Goal: Check status: Check status

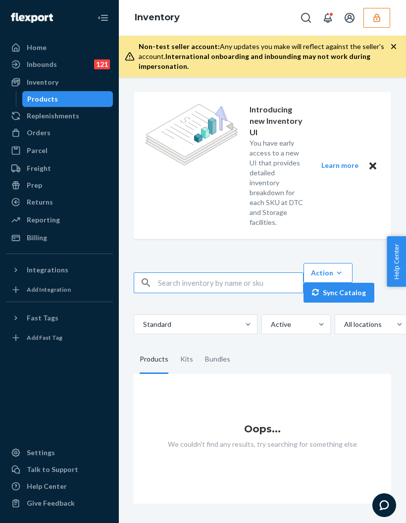
scroll to position [0, 7]
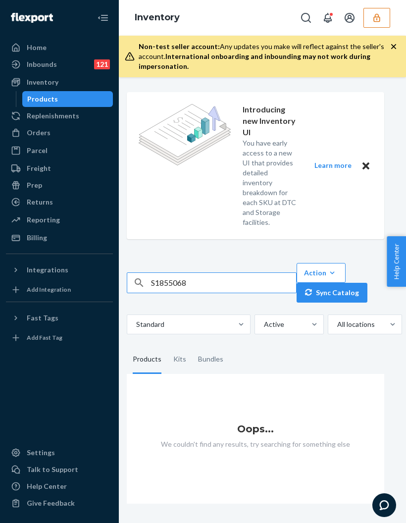
type input "S1855068"
click at [275, 273] on input "S1855068" at bounding box center [223, 283] width 145 height 20
click at [46, 59] on div "Inbounds" at bounding box center [42, 64] width 30 height 10
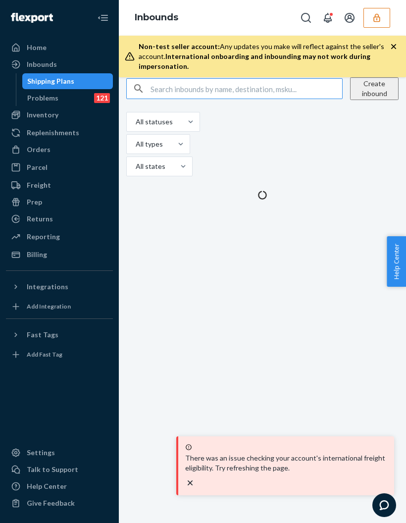
click at [302, 99] on input "text" at bounding box center [246, 89] width 192 height 20
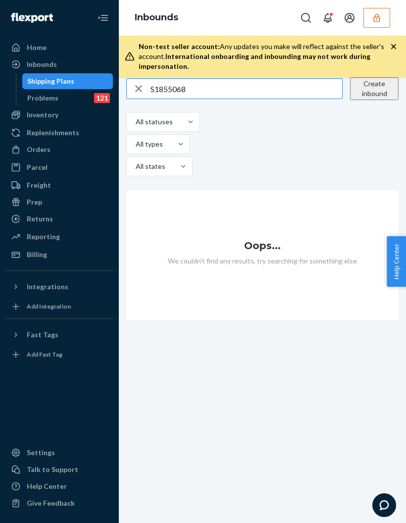
click at [324, 94] on input "S1855068" at bounding box center [246, 89] width 192 height 20
click at [295, 99] on input "S1855068" at bounding box center [246, 89] width 192 height 20
click at [160, 99] on input "S1855068" at bounding box center [246, 89] width 192 height 20
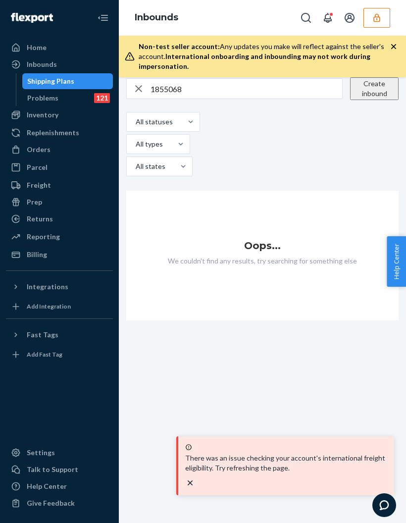
click at [165, 79] on input "1855068" at bounding box center [246, 89] width 192 height 20
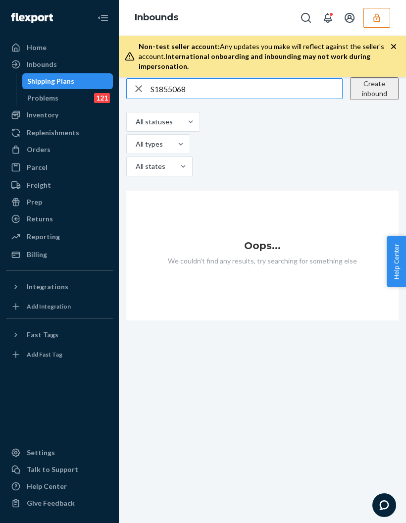
type input "S1855068"
click at [47, 59] on div "Inbounds" at bounding box center [42, 64] width 30 height 10
click at [45, 93] on div "Problems" at bounding box center [42, 98] width 31 height 10
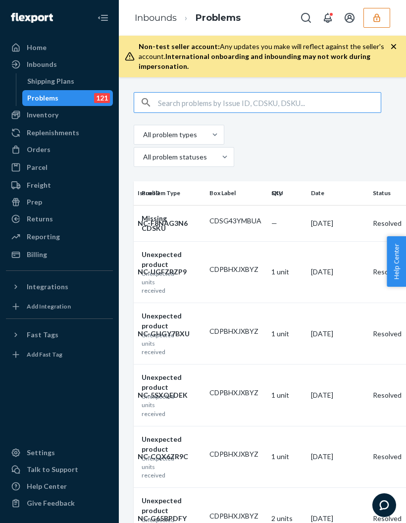
click at [35, 43] on div "Home" at bounding box center [37, 48] width 20 height 10
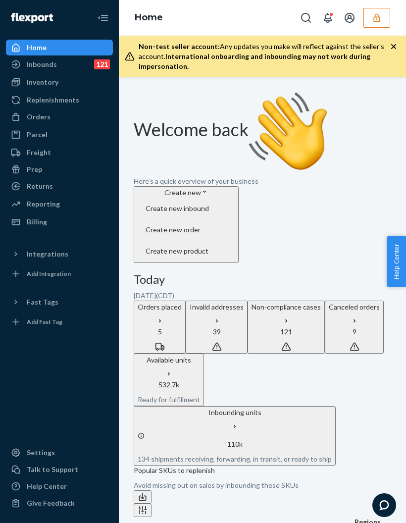
click at [43, 57] on div "Inbounds 121" at bounding box center [59, 64] width 105 height 14
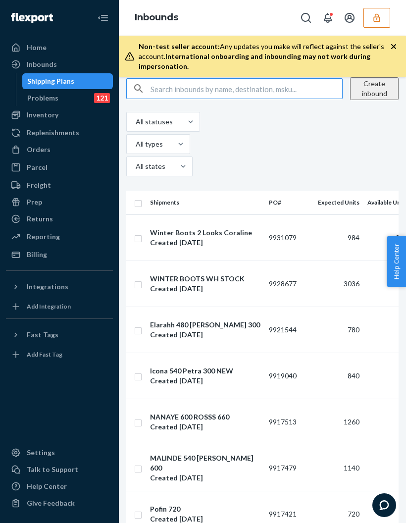
click at [183, 87] on input "text" at bounding box center [246, 89] width 192 height 20
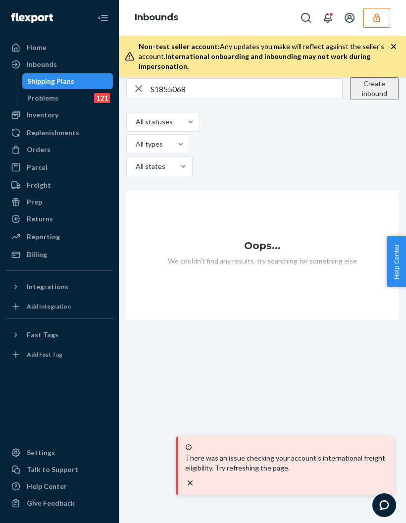
click at [163, 79] on input "S1855068" at bounding box center [246, 89] width 192 height 20
click at [161, 80] on input "S1855068" at bounding box center [246, 89] width 192 height 20
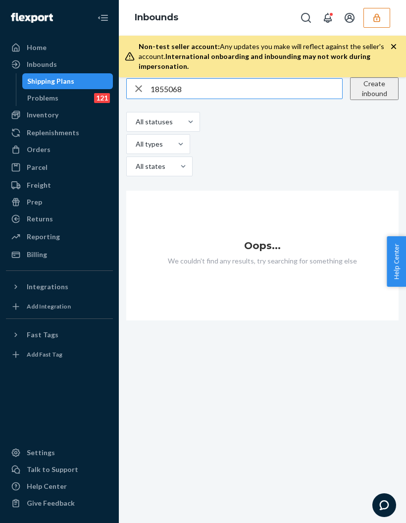
type input "1855068"
click at [367, 8] on button "button" at bounding box center [376, 18] width 27 height 20
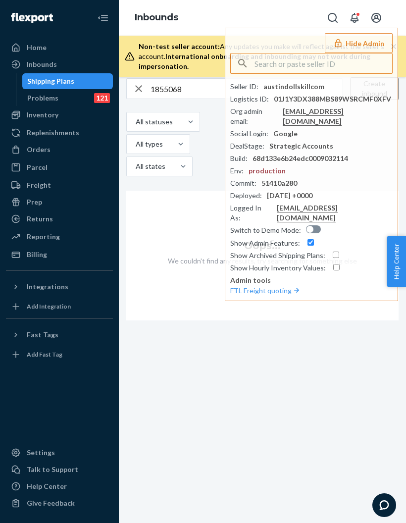
click at [149, 105] on div "1855068 Create inbound All statuses All types All states" at bounding box center [262, 127] width 272 height 101
click at [139, 79] on div "button" at bounding box center [139, 89] width 24 height 20
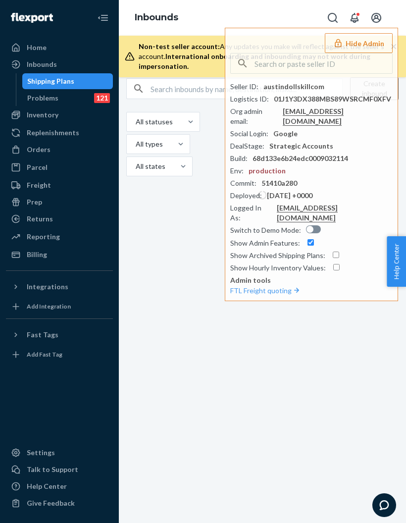
click at [301, 9] on div "Inbounds Hide Admin Seller ID : austindollskillcom Logistics ID : 01J1Y3DX388MB…" at bounding box center [262, 18] width 287 height 36
click at [378, 21] on icon "Open account menu" at bounding box center [376, 18] width 10 height 10
click at [291, 16] on button "Open Search Box" at bounding box center [281, 18] width 20 height 20
click at [377, 46] on button "Hide Admin" at bounding box center [359, 43] width 68 height 20
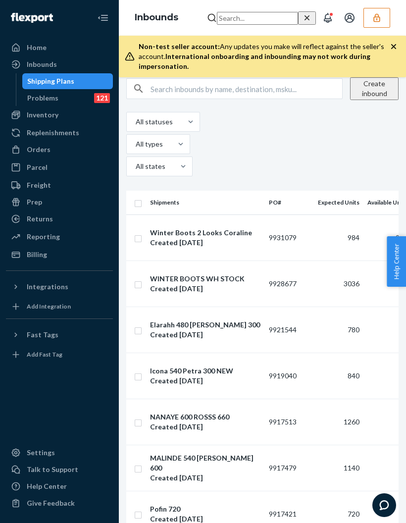
click at [227, 99] on input "text" at bounding box center [246, 89] width 192 height 20
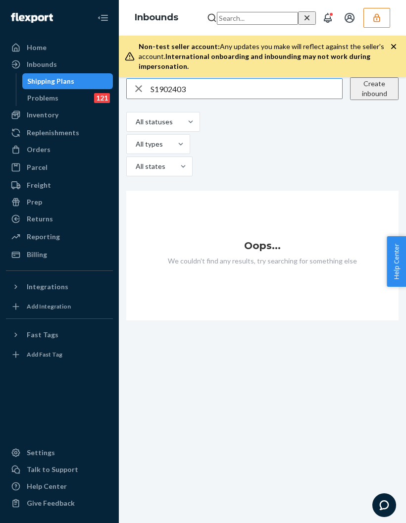
click at [160, 99] on input "S1902403" at bounding box center [246, 89] width 192 height 20
type input "1902403"
